Goal: Task Accomplishment & Management: Manage account settings

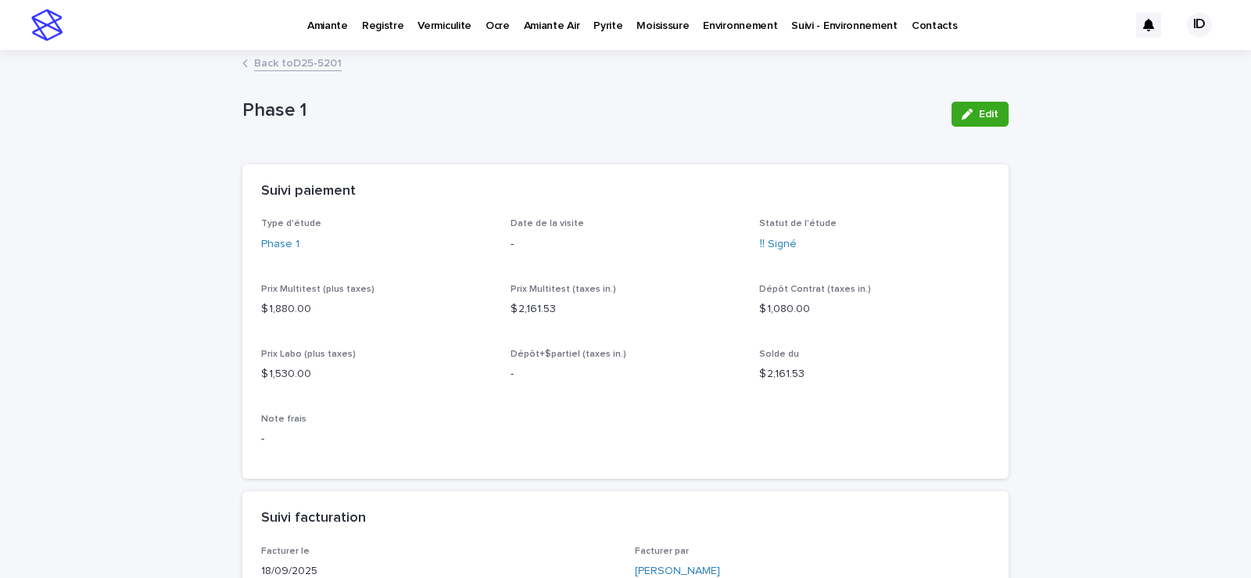
click at [603, 27] on p "Pyrite" at bounding box center [608, 16] width 29 height 33
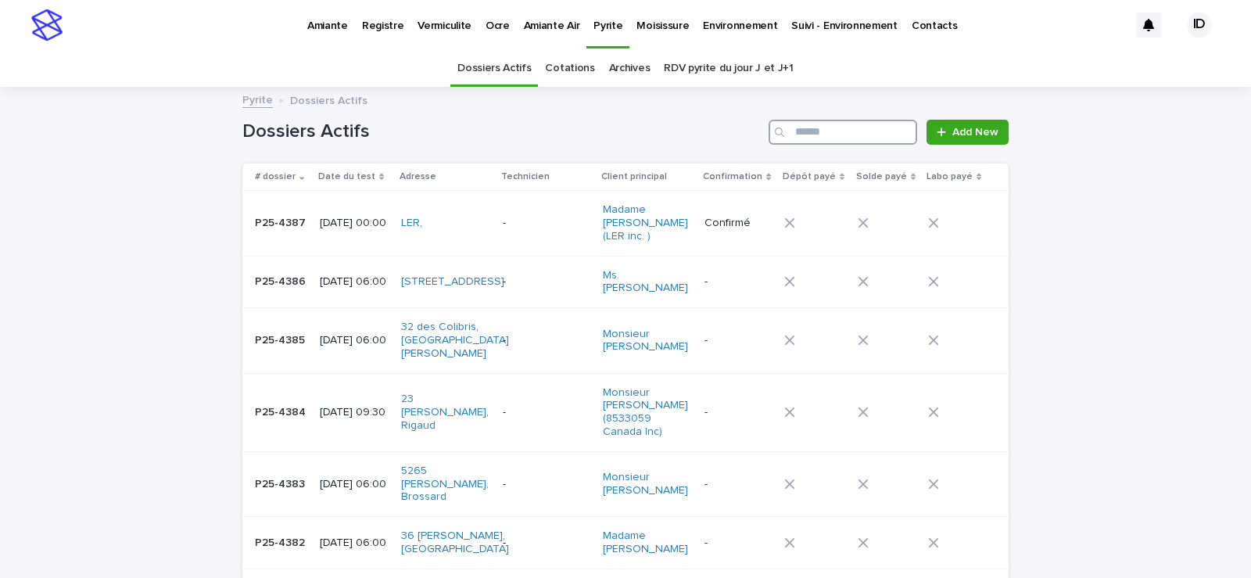
click at [821, 127] on input "Search" at bounding box center [843, 132] width 149 height 25
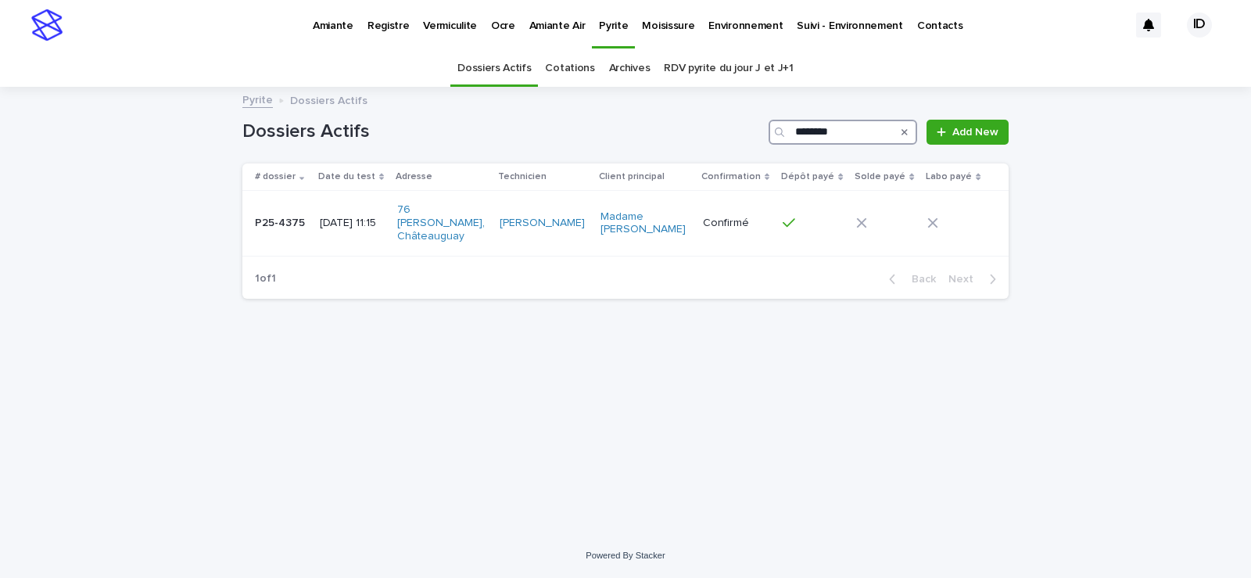
type input "********"
click at [284, 227] on div "P25-4375 P25-4375" at bounding box center [281, 223] width 52 height 26
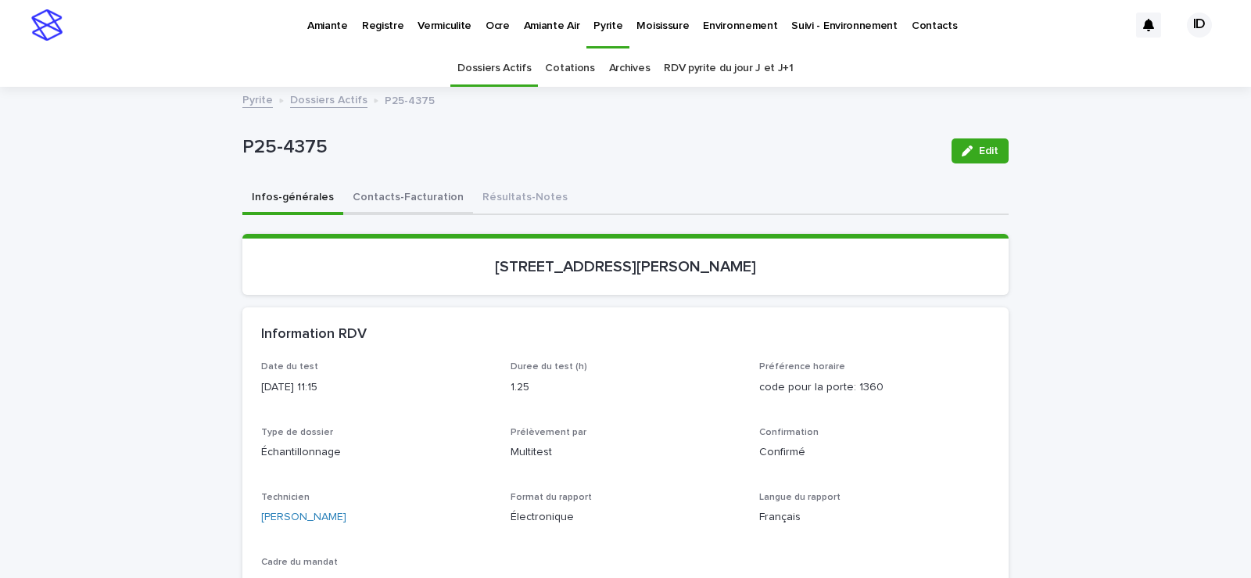
click at [433, 196] on button "Contacts-Facturation" at bounding box center [408, 198] width 130 height 33
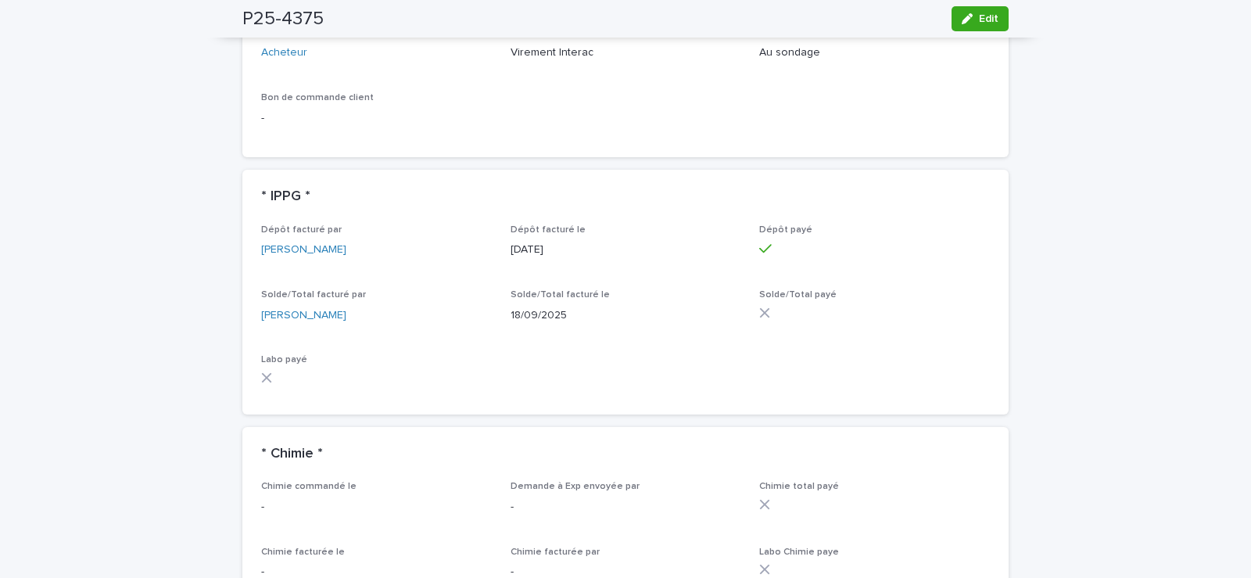
scroll to position [1408, 0]
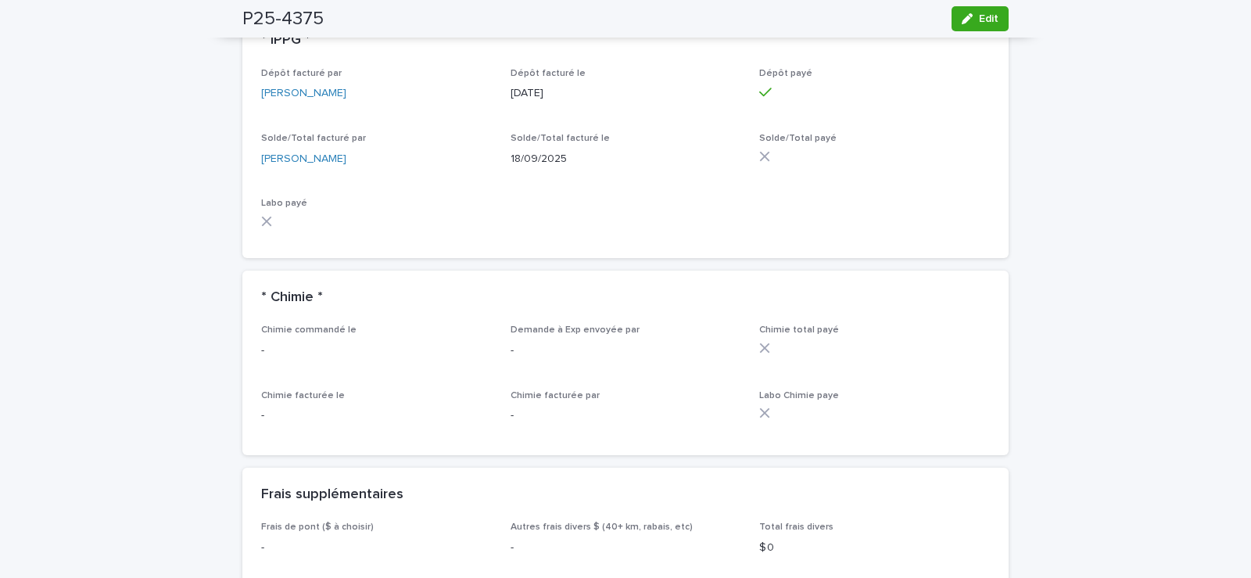
drag, startPoint x: 987, startPoint y: 17, endPoint x: 817, endPoint y: 145, distance: 212.8
click at [986, 20] on span "Edit" at bounding box center [989, 18] width 20 height 11
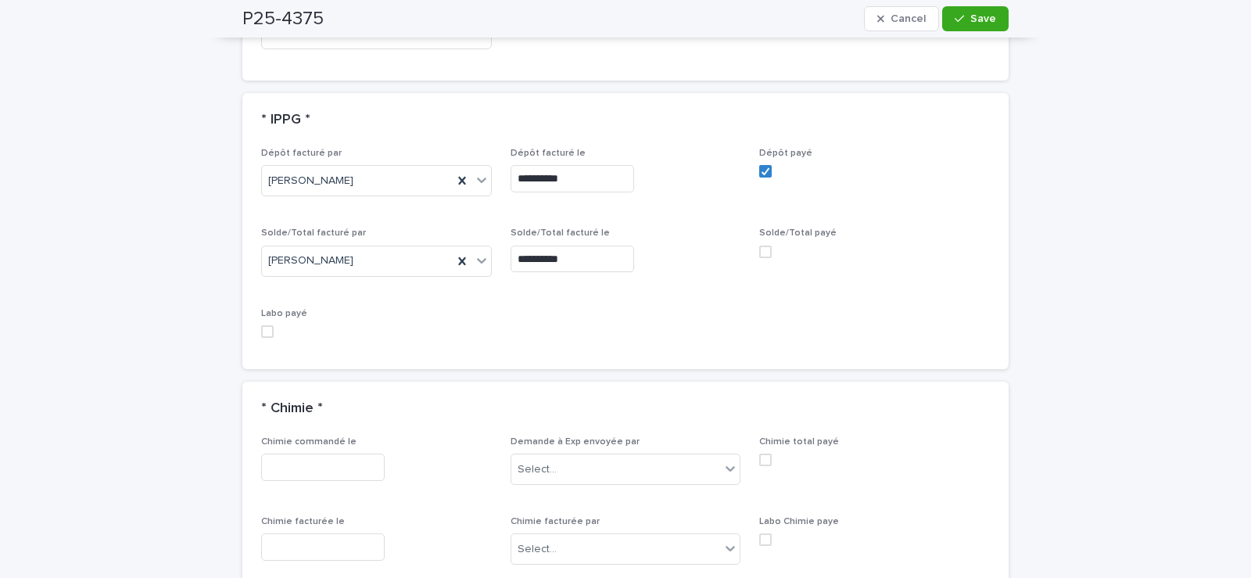
scroll to position [1593, 0]
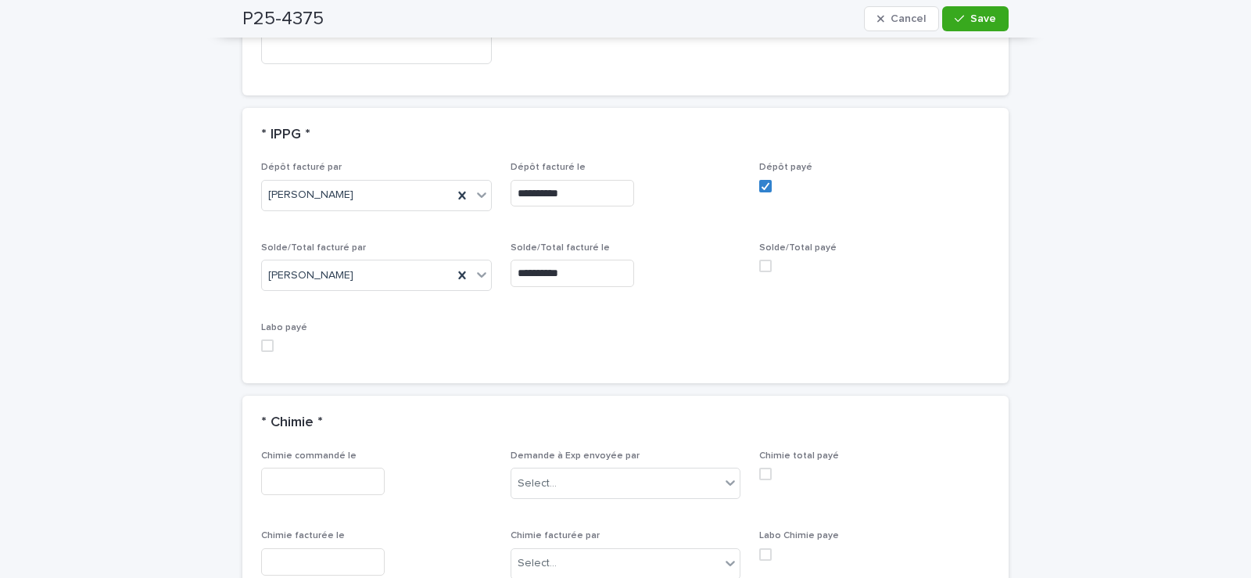
click at [760, 260] on span at bounding box center [765, 266] width 13 height 13
drag, startPoint x: 969, startPoint y: 16, endPoint x: 934, endPoint y: 45, distance: 45.6
click at [971, 17] on span "Save" at bounding box center [984, 18] width 26 height 11
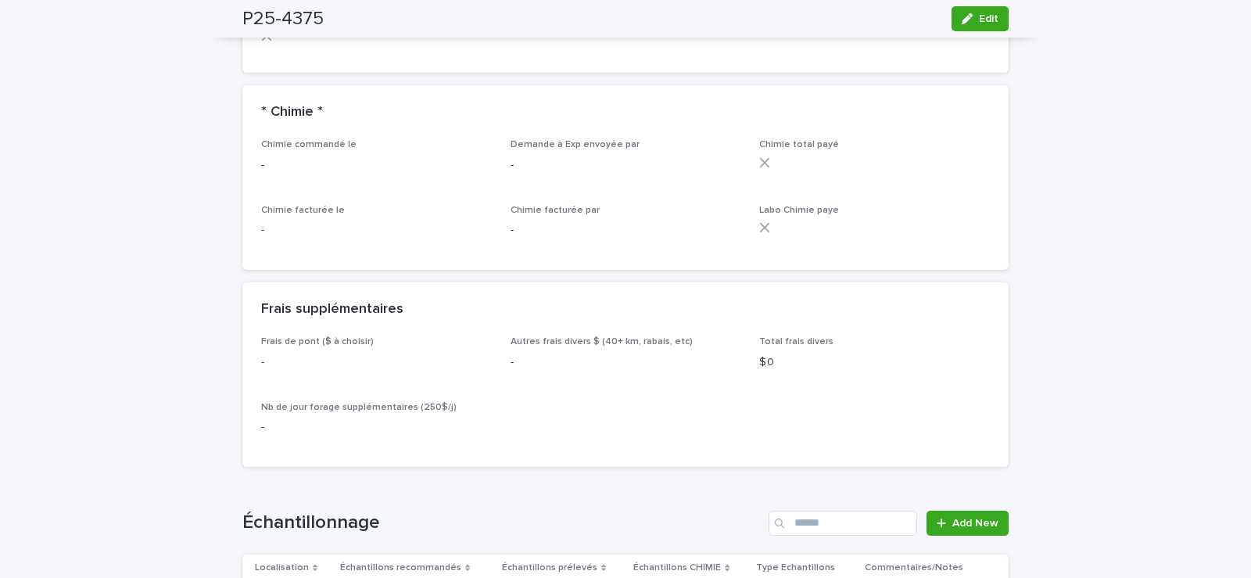
scroll to position [1408, 0]
